Goal: Task Accomplishment & Management: Manage account settings

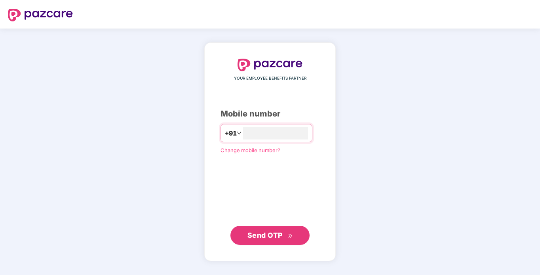
type input "**********"
click at [280, 237] on span "Send OTP" at bounding box center [265, 234] width 35 height 8
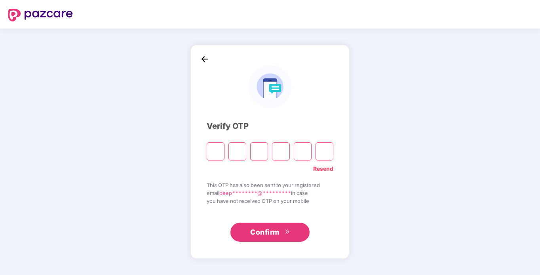
type input "*"
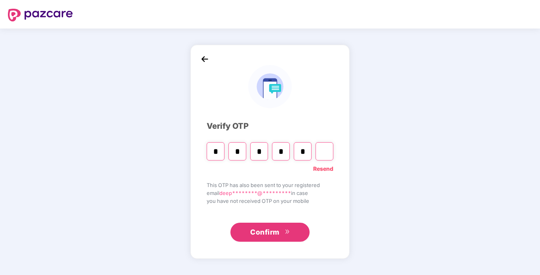
type input "*"
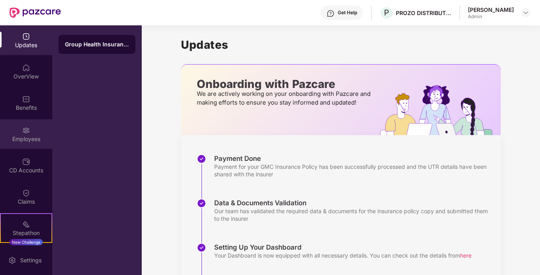
click at [23, 134] on img at bounding box center [26, 130] width 8 height 8
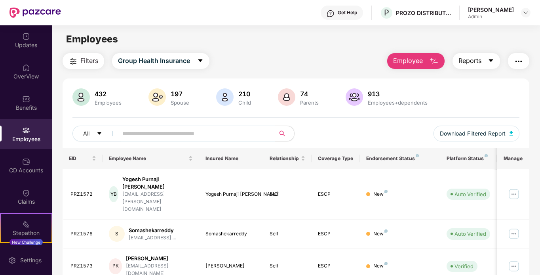
click at [489, 56] on button "Reports" at bounding box center [477, 61] width 48 height 16
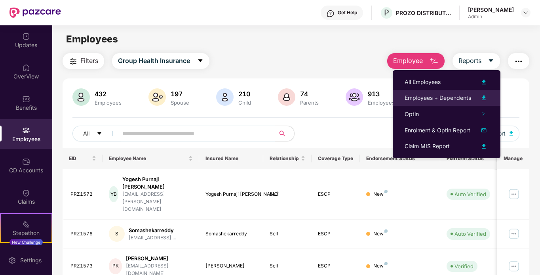
click at [484, 97] on img at bounding box center [484, 98] width 10 height 10
